Goal: Find specific page/section

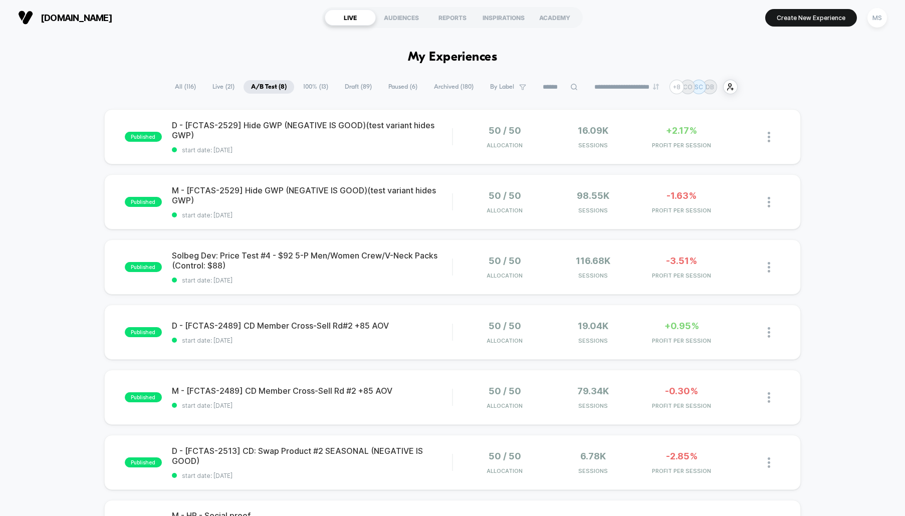
click at [314, 92] on span "100% ( 13 )" at bounding box center [316, 87] width 40 height 14
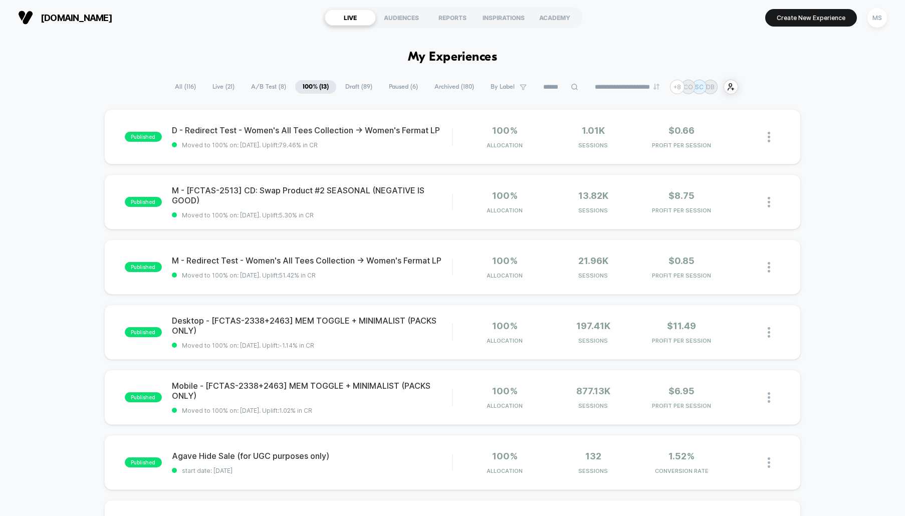
click at [257, 84] on span "A/B Test ( 8 )" at bounding box center [269, 87] width 50 height 14
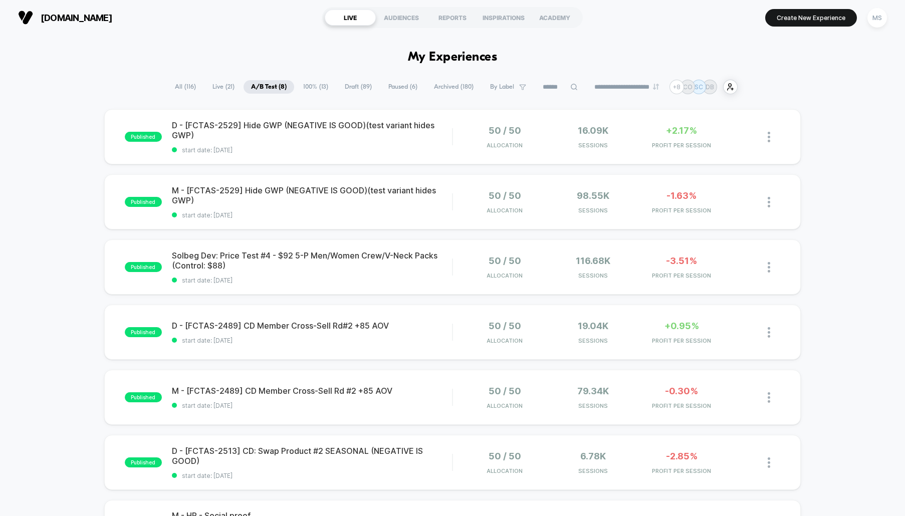
click at [217, 86] on span "Live ( 21 )" at bounding box center [223, 87] width 37 height 14
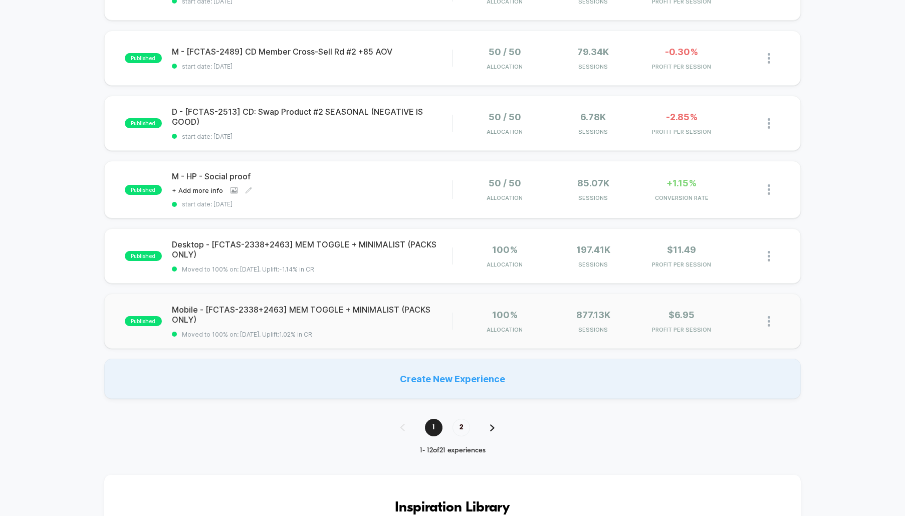
scroll to position [551, 0]
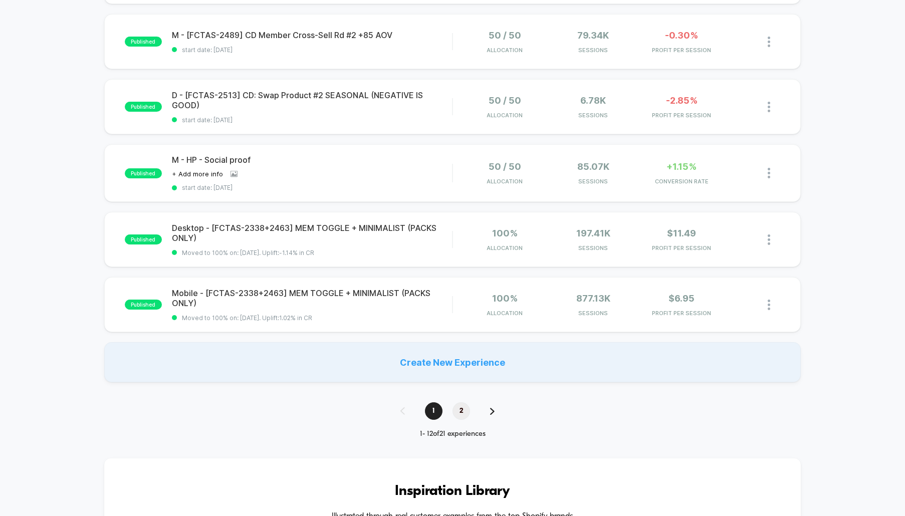
click at [462, 410] on span "2" at bounding box center [462, 412] width 18 height 18
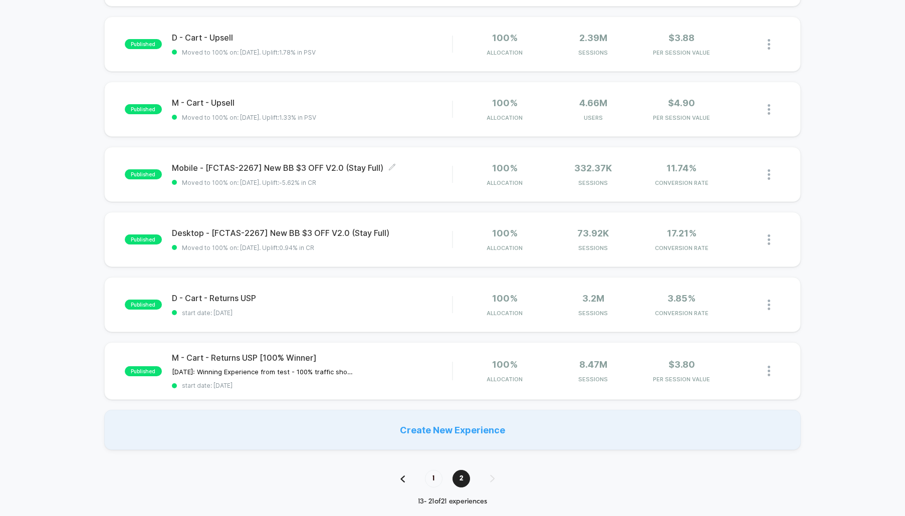
scroll to position [301, 0]
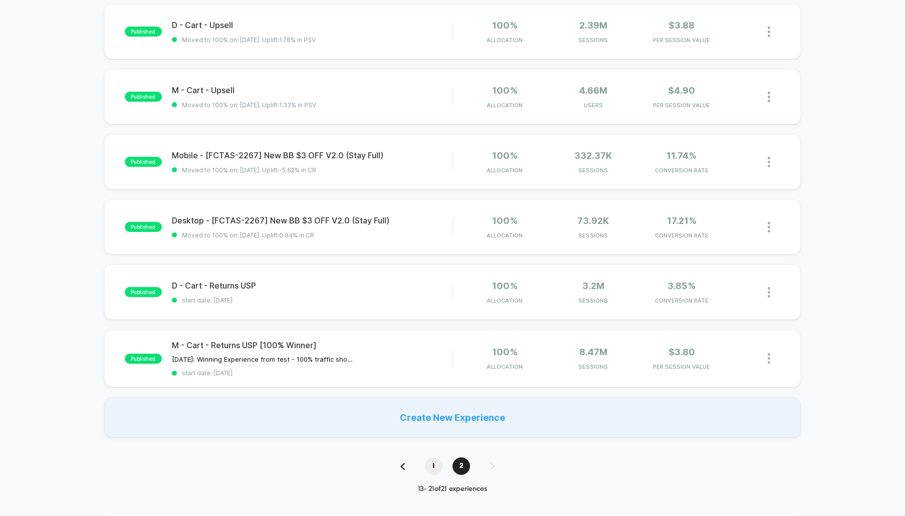
click at [433, 467] on span "1" at bounding box center [434, 467] width 18 height 18
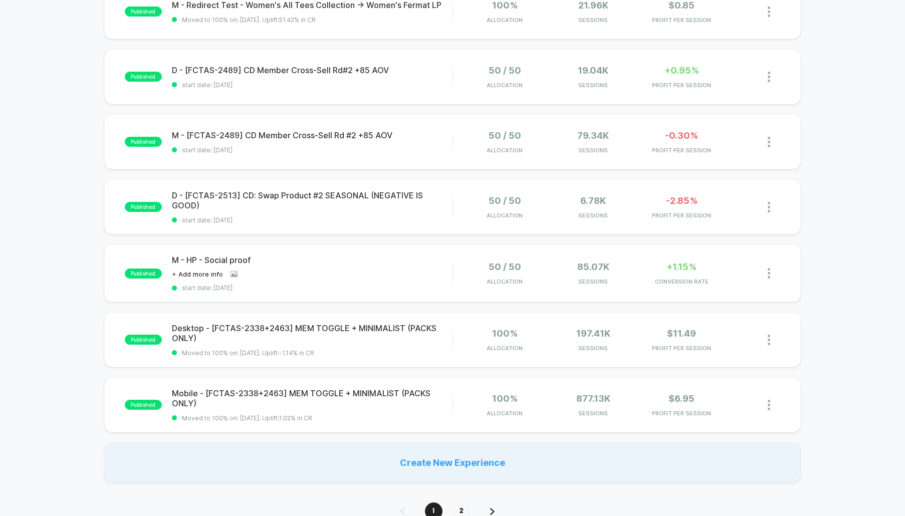
scroll to position [0, 0]
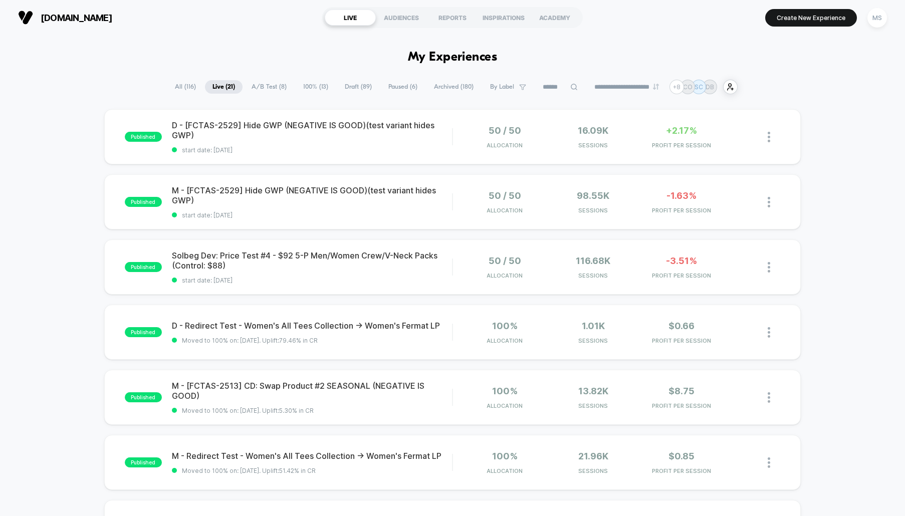
click at [180, 84] on span "All ( 116 )" at bounding box center [185, 87] width 36 height 14
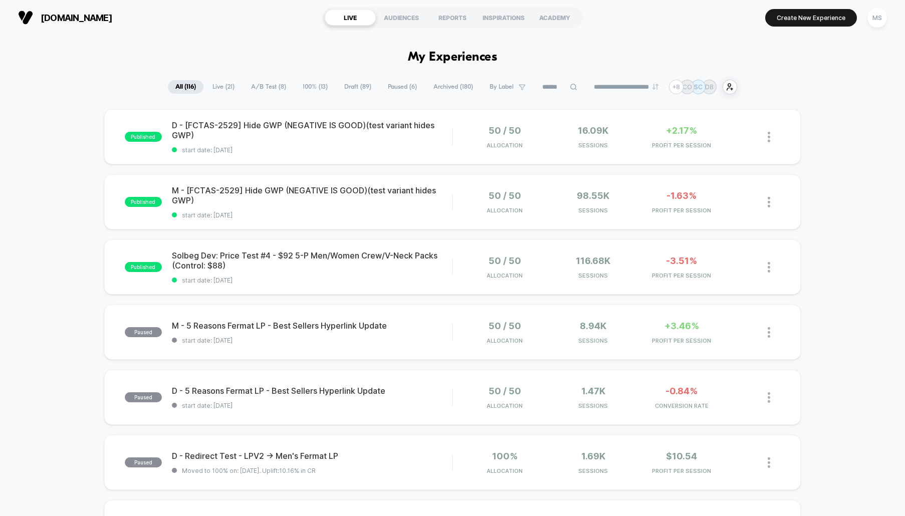
click at [571, 86] on icon at bounding box center [574, 87] width 7 height 7
click at [553, 85] on input at bounding box center [560, 87] width 100 height 12
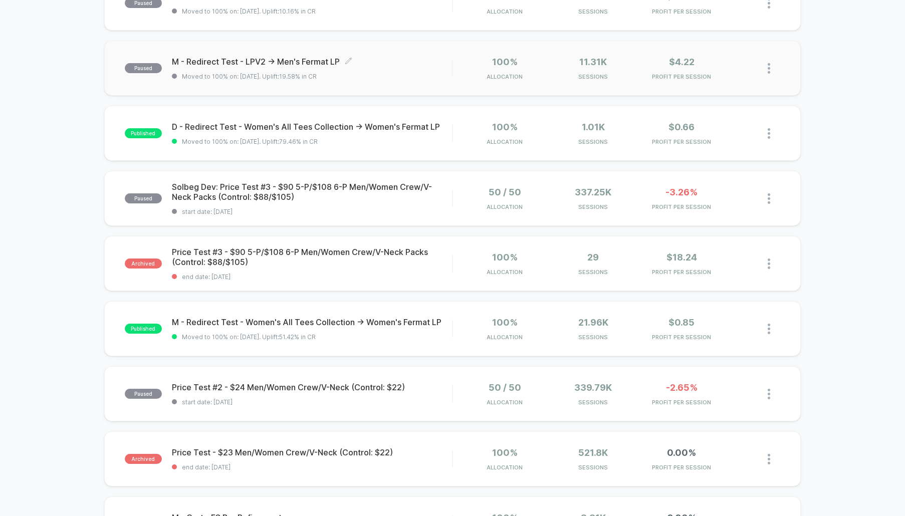
scroll to position [201, 0]
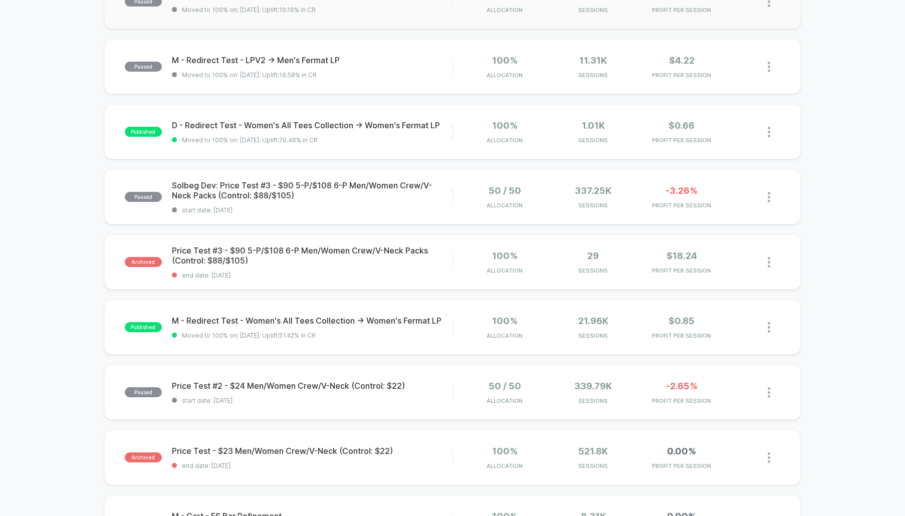
type input "***"
